Goal: Task Accomplishment & Management: Use online tool/utility

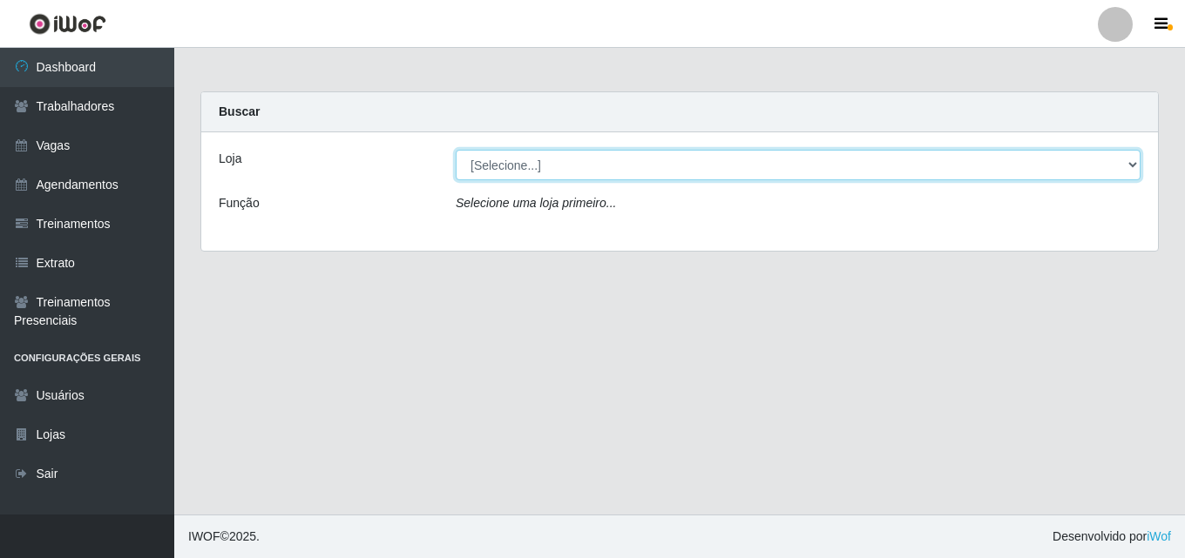
click at [493, 170] on select "[Selecione...] Chinatown Sushimi - [GEOGRAPHIC_DATA]" at bounding box center [798, 165] width 685 height 30
select select "357"
click at [456, 150] on select "[Selecione...] Chinatown Sushimi - [GEOGRAPHIC_DATA]" at bounding box center [798, 165] width 685 height 30
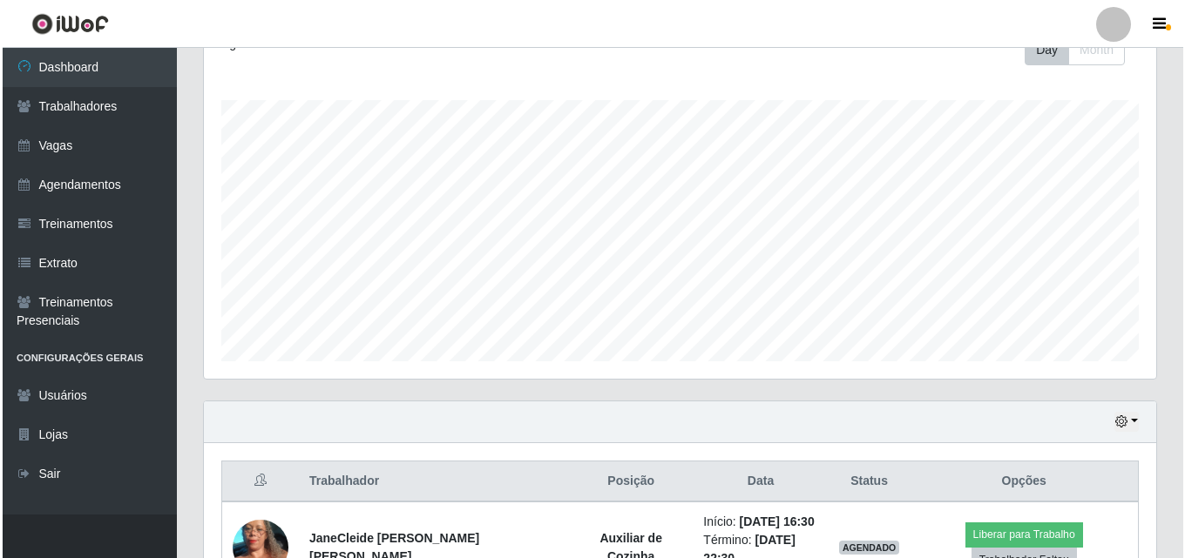
scroll to position [366, 0]
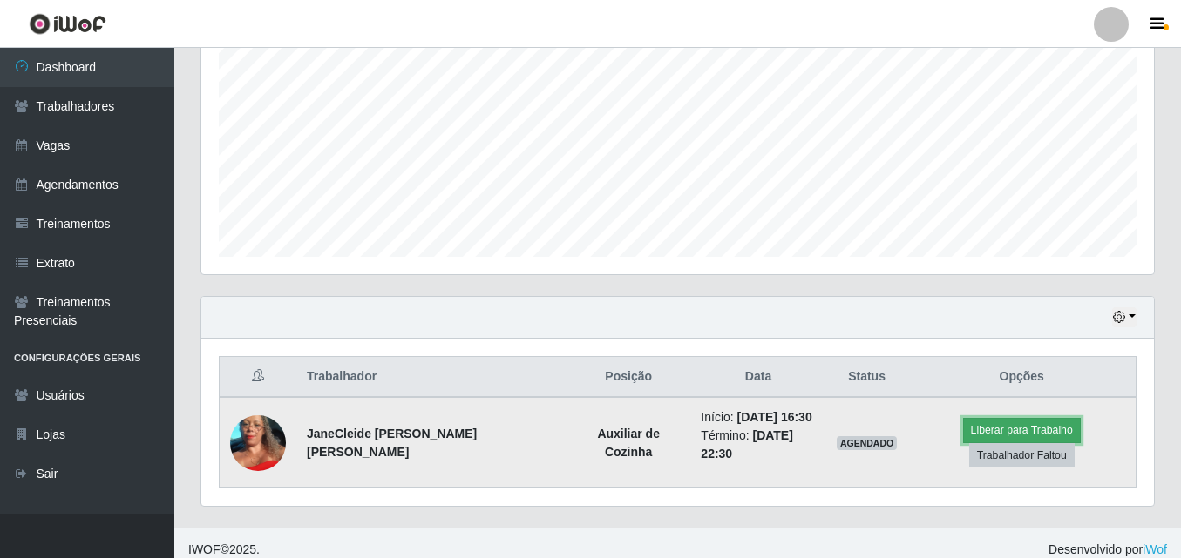
click at [963, 443] on button "Liberar para Trabalho" at bounding box center [1022, 430] width 118 height 24
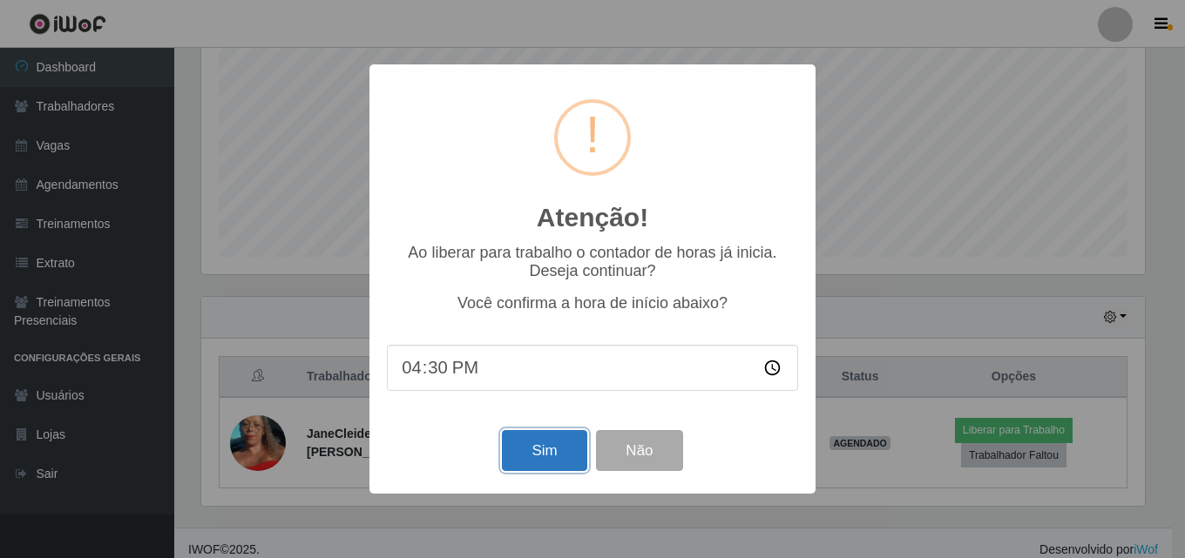
click at [544, 439] on button "Sim" at bounding box center [544, 450] width 85 height 41
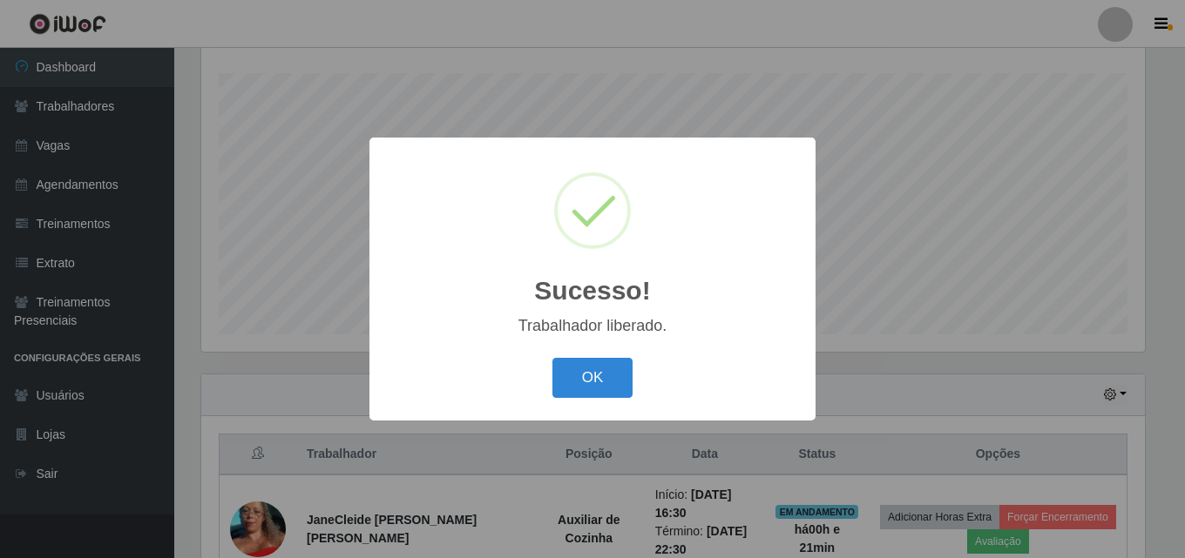
drag, startPoint x: 545, startPoint y: 439, endPoint x: 460, endPoint y: 354, distance: 120.8
click at [441, 362] on div "OK Cancel" at bounding box center [592, 378] width 411 height 50
click at [579, 383] on button "OK" at bounding box center [592, 378] width 81 height 41
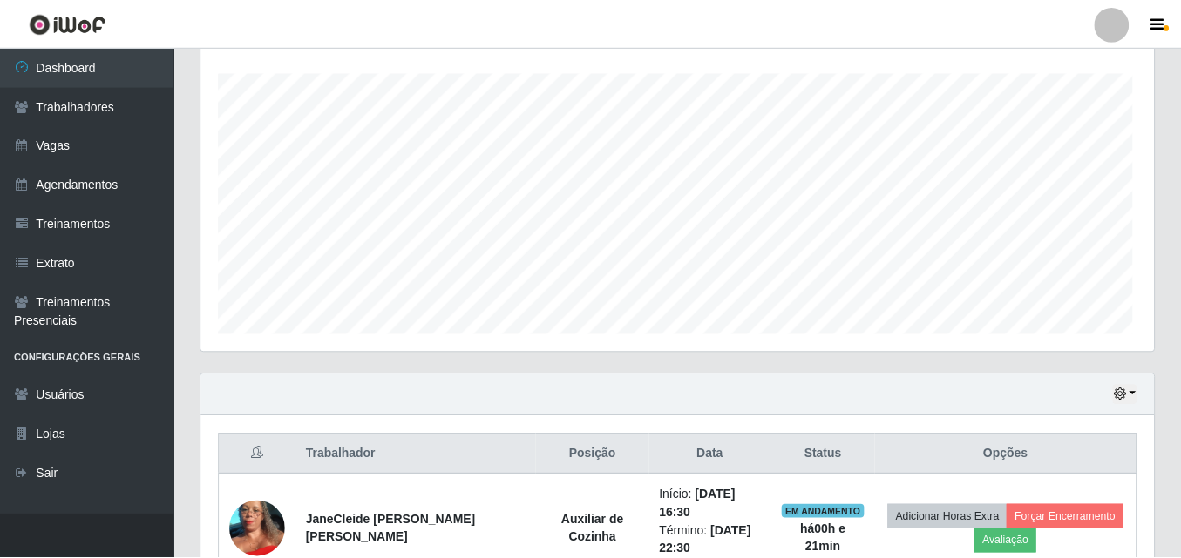
scroll to position [362, 952]
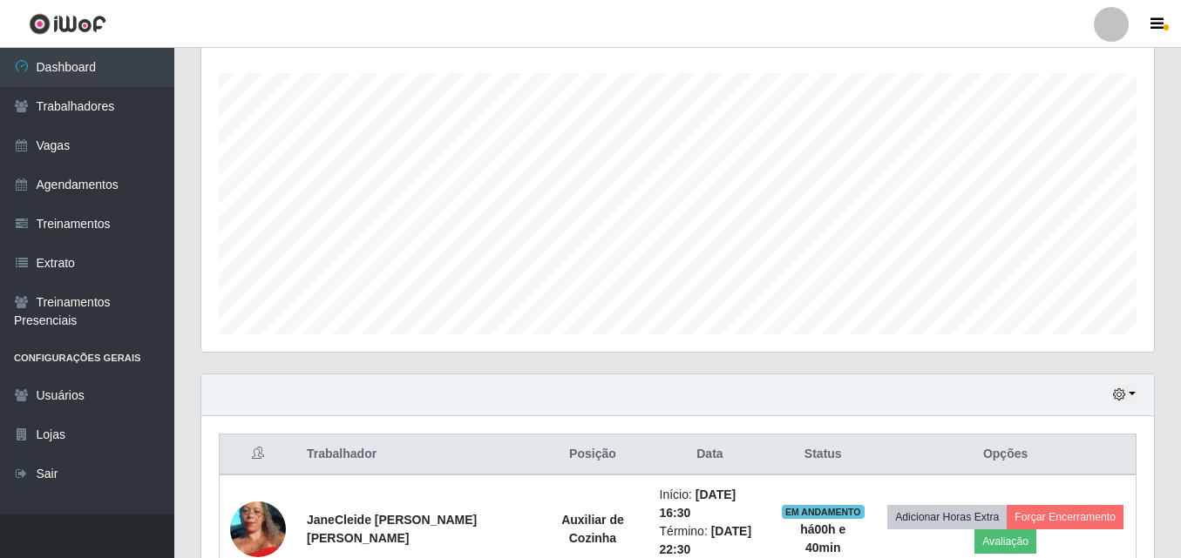
click at [546, 400] on div "Hoje 1 dia 3 dias 1 Semana Não encerrados" at bounding box center [677, 396] width 952 height 42
